Goal: Task Accomplishment & Management: Manage account settings

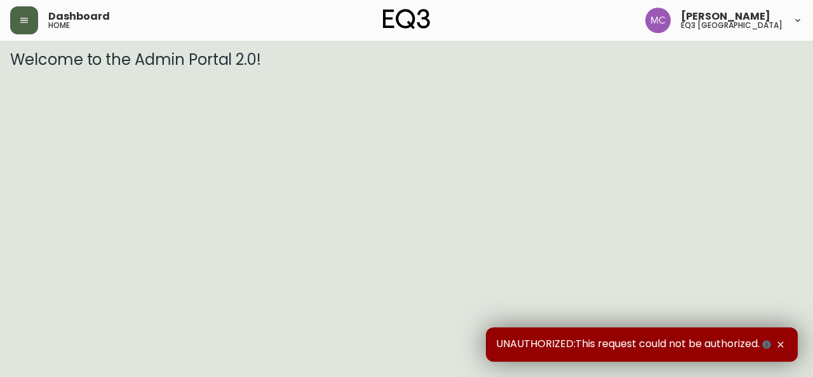
click at [19, 16] on icon "button" at bounding box center [24, 20] width 10 height 10
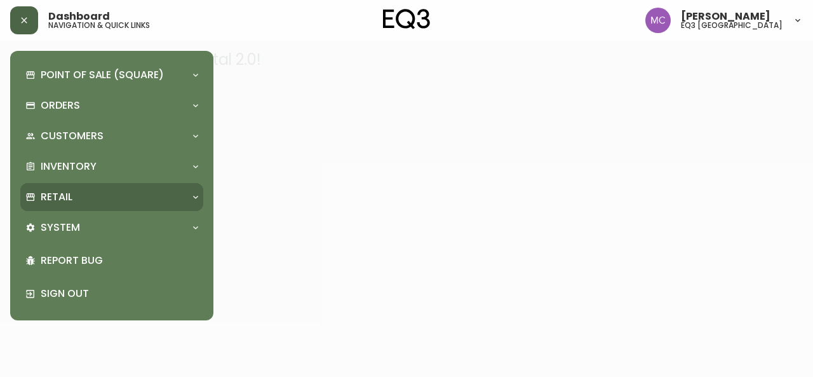
click at [65, 198] on p "Retail" at bounding box center [57, 197] width 32 height 14
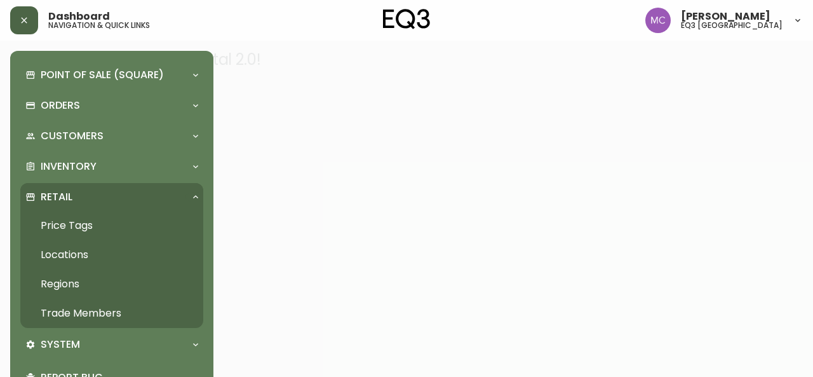
click at [116, 304] on link "Trade Members" at bounding box center [111, 313] width 183 height 29
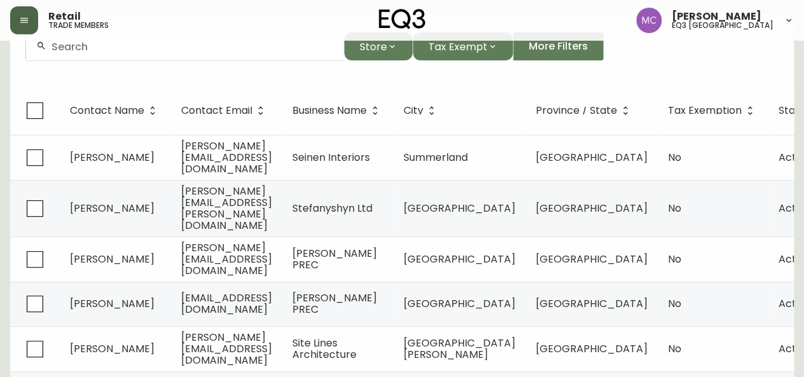
scroll to position [122, 0]
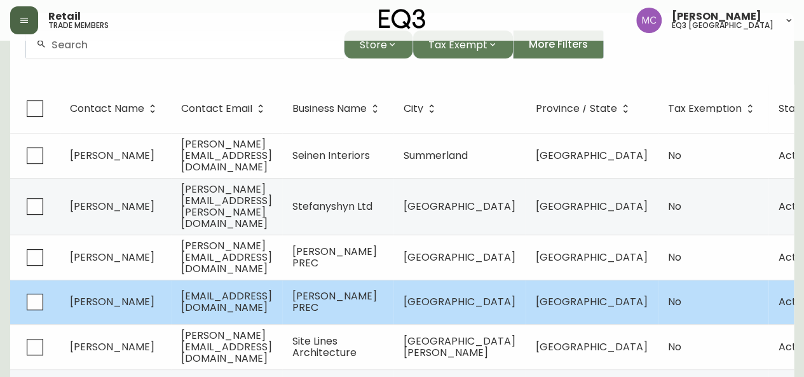
click at [123, 294] on span "[PERSON_NAME]" at bounding box center [112, 301] width 85 height 15
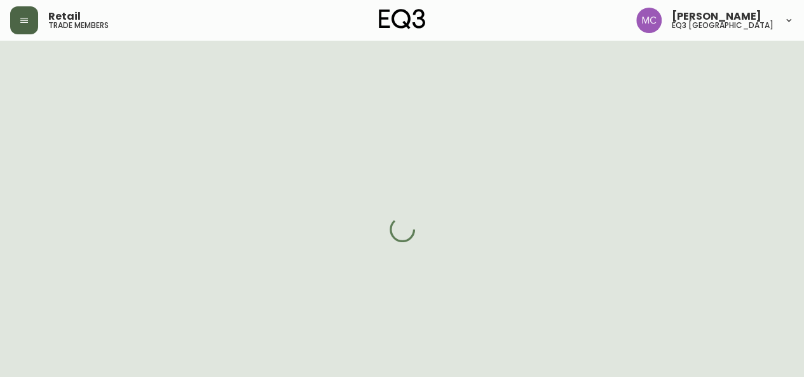
select select "BC"
select select "CA"
select select "CA_EN"
select select "Other"
select select "Real Estate Agent"
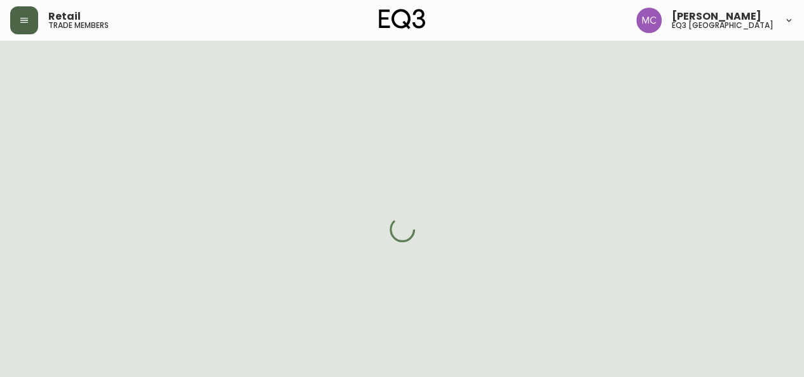
select select "false"
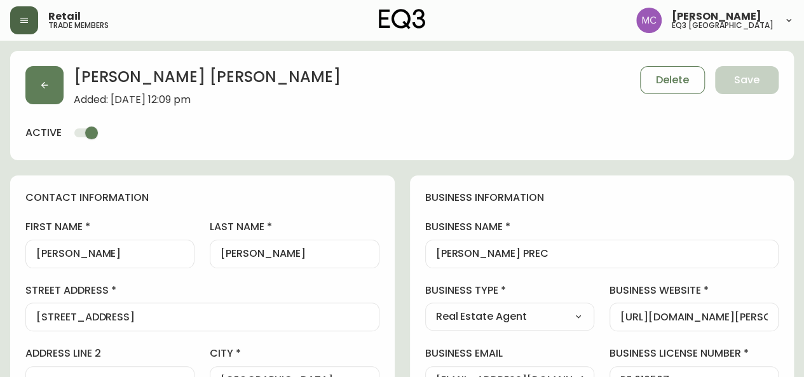
type input "EQ3 [GEOGRAPHIC_DATA]"
select select "cjw10z96p001r6gs00juufhhe"
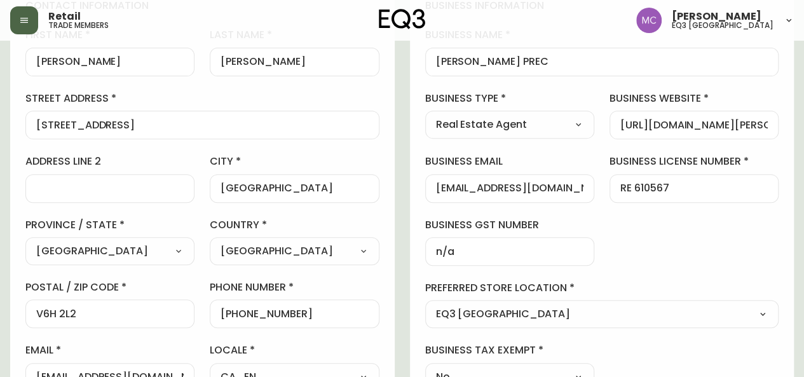
scroll to position [194, 0]
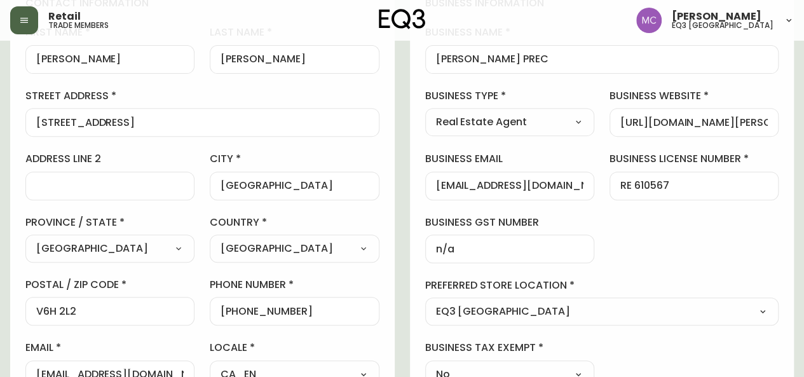
drag, startPoint x: 435, startPoint y: 182, endPoint x: 588, endPoint y: 186, distance: 153.2
click at [588, 186] on div "[EMAIL_ADDRESS][DOMAIN_NAME]" at bounding box center [509, 186] width 169 height 29
drag, startPoint x: 586, startPoint y: 187, endPoint x: 628, endPoint y: 200, distance: 43.6
click at [628, 200] on div "business information business name [PERSON_NAME] PREC business type Real Estate…" at bounding box center [602, 192] width 384 height 423
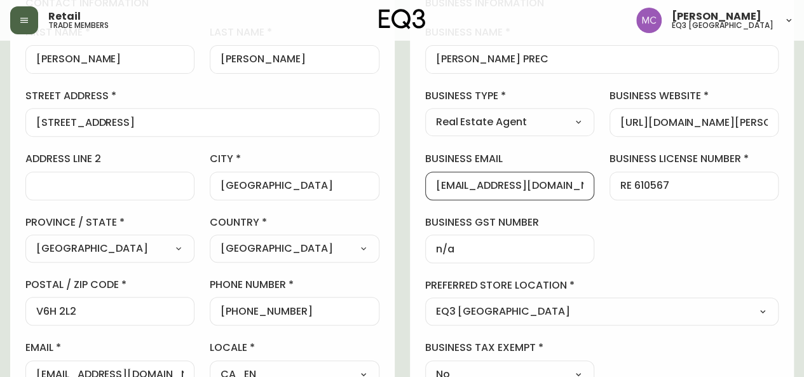
click at [459, 181] on input "[EMAIL_ADDRESS][DOMAIN_NAME]" at bounding box center [509, 186] width 147 height 12
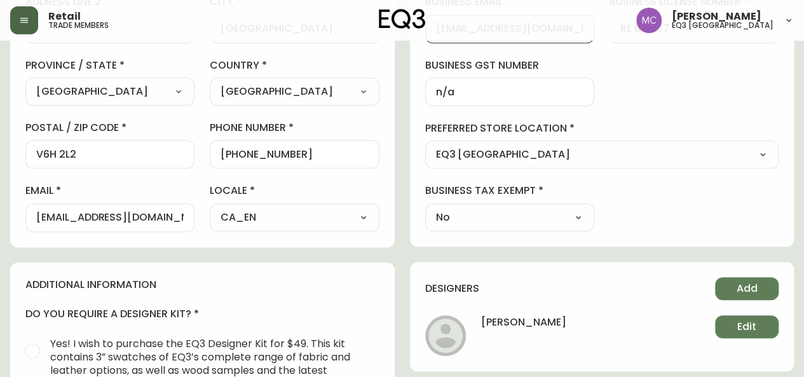
scroll to position [354, 0]
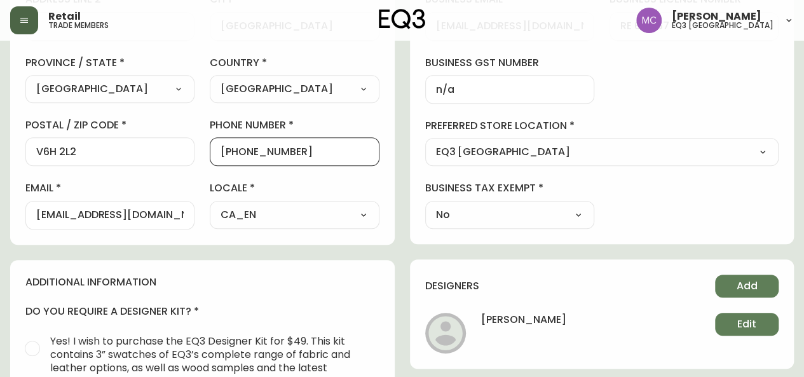
drag, startPoint x: 303, startPoint y: 148, endPoint x: 229, endPoint y: 147, distance: 74.4
click at [229, 147] on input "[PHONE_NUMBER]" at bounding box center [294, 152] width 147 height 12
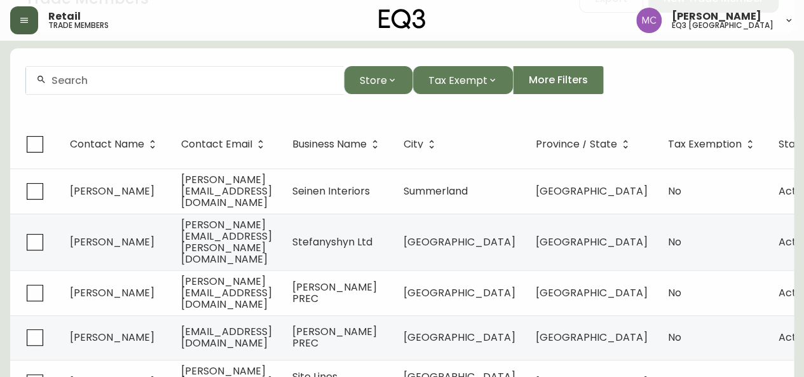
scroll to position [88, 0]
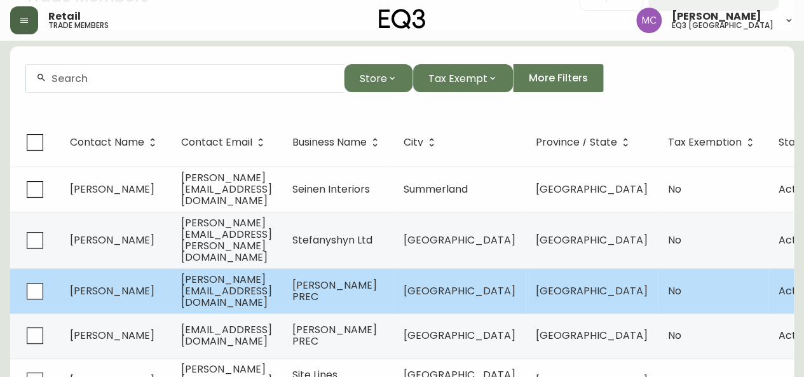
click at [104, 283] on span "[PERSON_NAME]" at bounding box center [112, 290] width 85 height 15
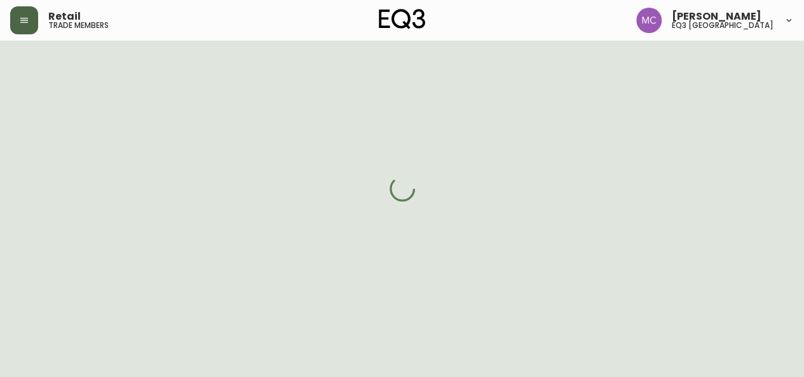
scroll to position [88, 0]
select select "BC"
select select "CA"
select select "CA_EN"
select select "Other"
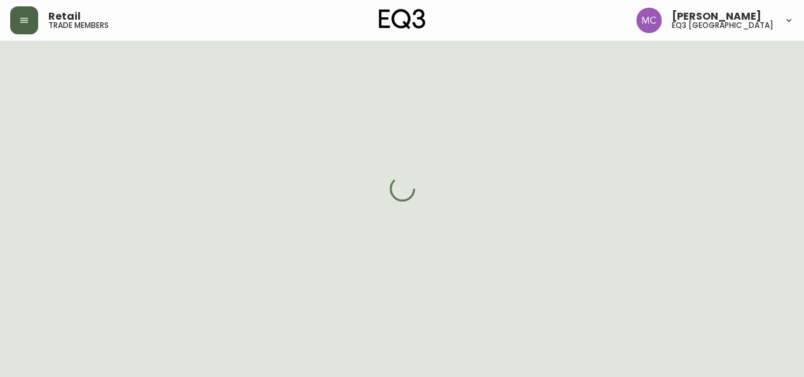
select select "Real Estate Agent"
select select "cjw10z96p001r6gs00juufhhe"
select select "false"
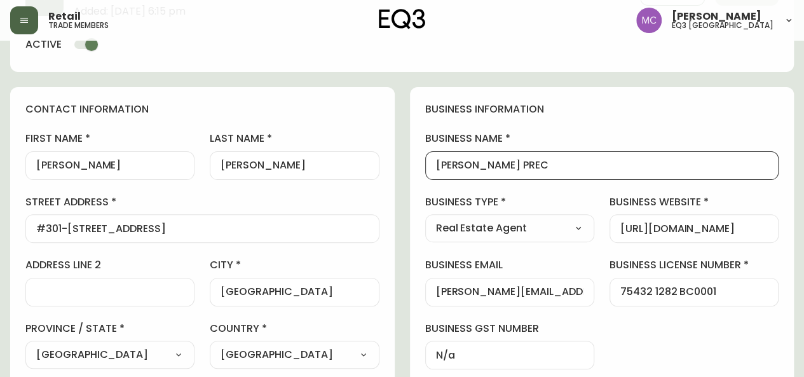
drag, startPoint x: 541, startPoint y: 167, endPoint x: 423, endPoint y: 153, distance: 118.5
click at [423, 153] on div "business information business name [PERSON_NAME] PREC business type Real Estate…" at bounding box center [602, 298] width 384 height 423
click at [470, 299] on div "[PERSON_NAME][EMAIL_ADDRESS][DOMAIN_NAME]" at bounding box center [509, 292] width 169 height 29
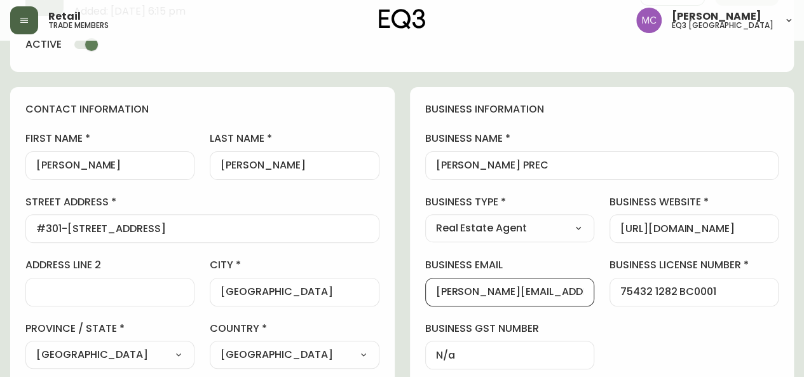
click at [470, 291] on input "[PERSON_NAME][EMAIL_ADDRESS][DOMAIN_NAME]" at bounding box center [509, 292] width 147 height 12
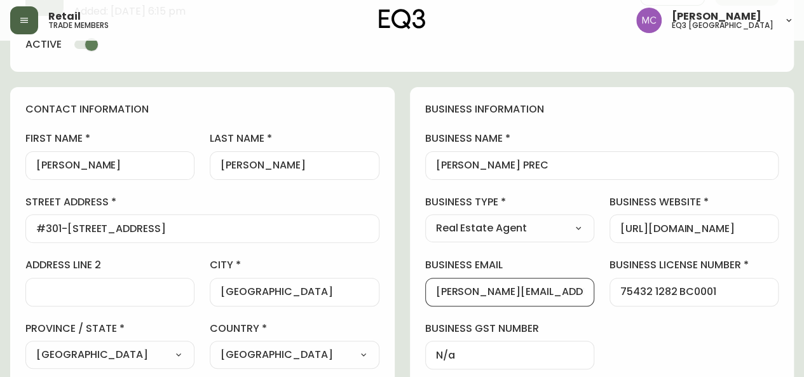
click at [470, 291] on input "[PERSON_NAME][EMAIL_ADDRESS][DOMAIN_NAME]" at bounding box center [509, 292] width 147 height 12
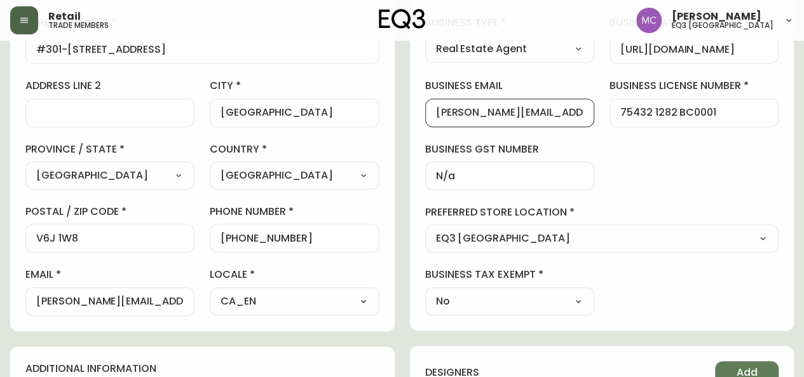
scroll to position [269, 0]
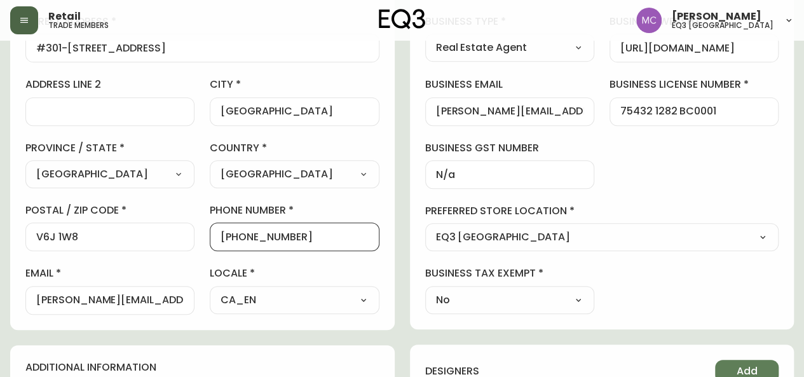
drag, startPoint x: 301, startPoint y: 237, endPoint x: 228, endPoint y: 234, distance: 73.8
click at [228, 234] on input "[PHONE_NUMBER]" at bounding box center [294, 237] width 147 height 12
